Goal: Find specific fact: Find contact information

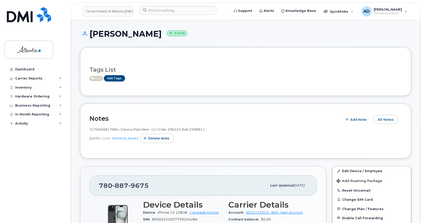
scroll to position [303, 0]
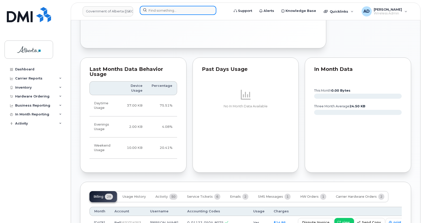
click at [198, 12] on input at bounding box center [178, 10] width 77 height 9
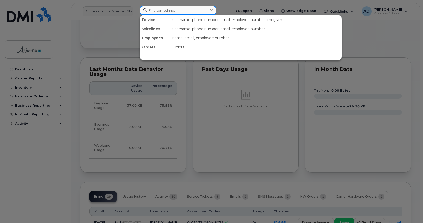
paste input "[PERSON_NAME]"
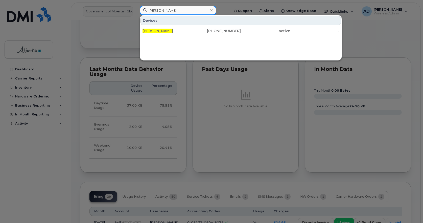
type input "[PERSON_NAME]"
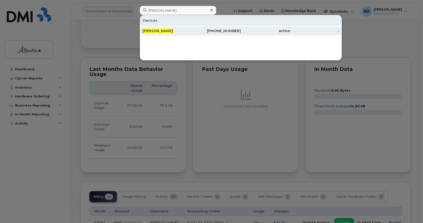
click at [156, 30] on span "[PERSON_NAME]" at bounding box center [157, 31] width 31 height 5
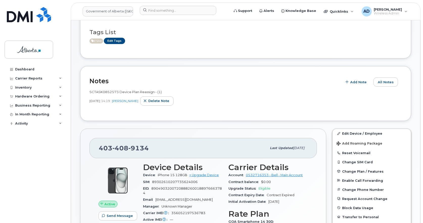
scroll to position [76, 0]
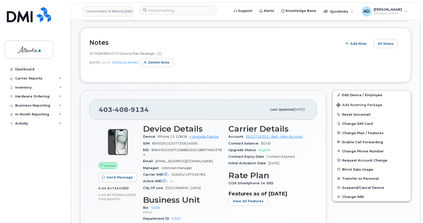
click at [125, 111] on span "408" at bounding box center [120, 110] width 16 height 8
copy span "[PHONE_NUMBER]"
click at [170, 14] on input at bounding box center [178, 10] width 77 height 9
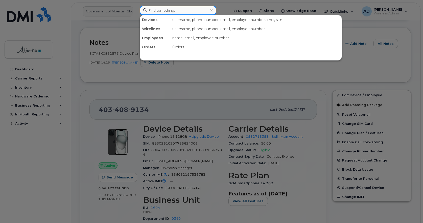
paste input "Pam Doyle"
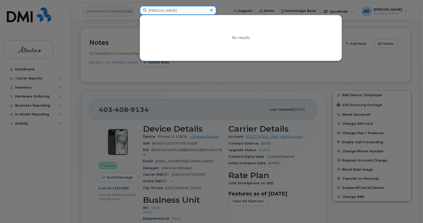
type input "Pam Doyle"
